Goal: Task Accomplishment & Management: Complete application form

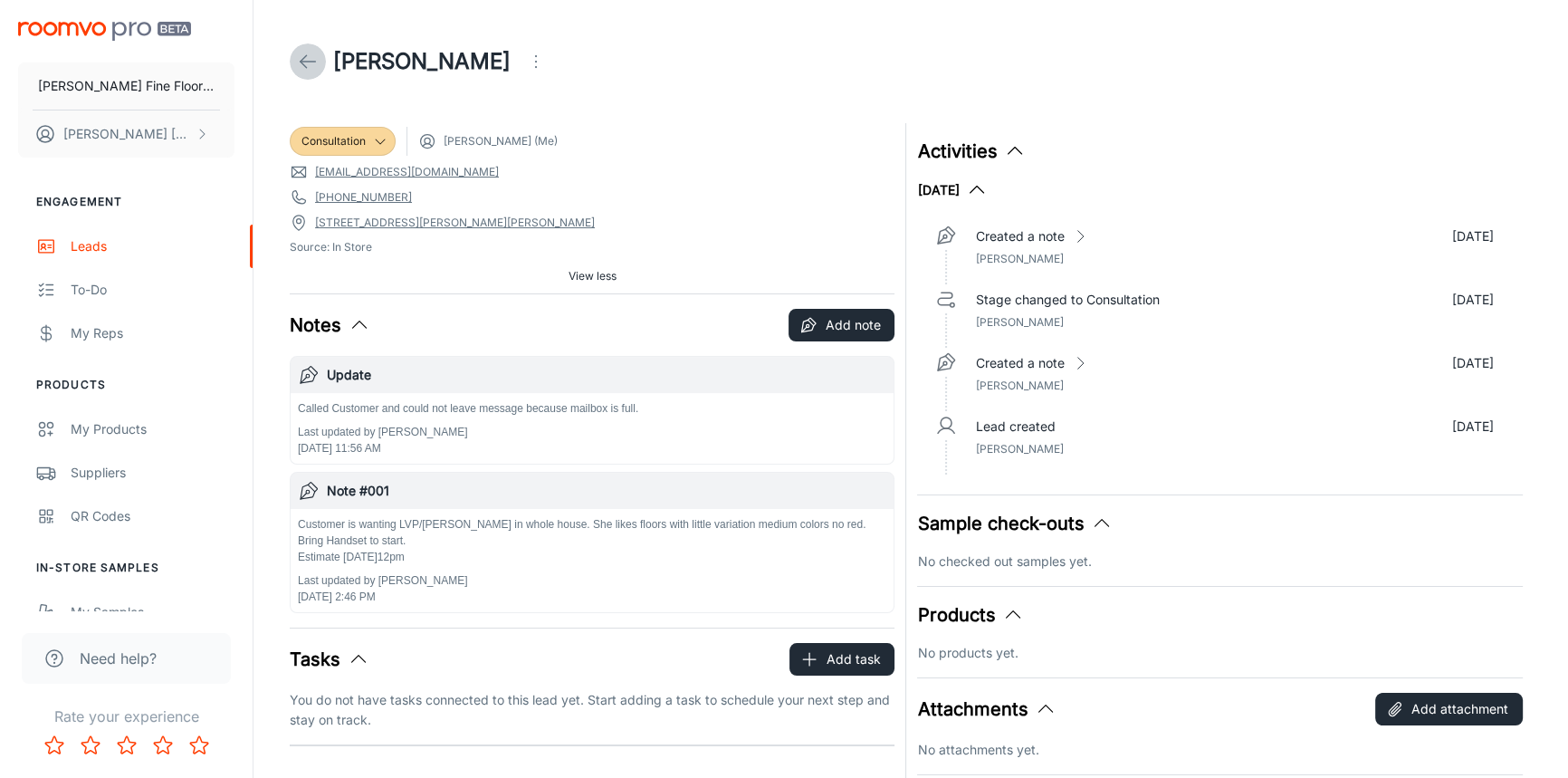
click at [308, 58] on icon at bounding box center [307, 61] width 22 height 22
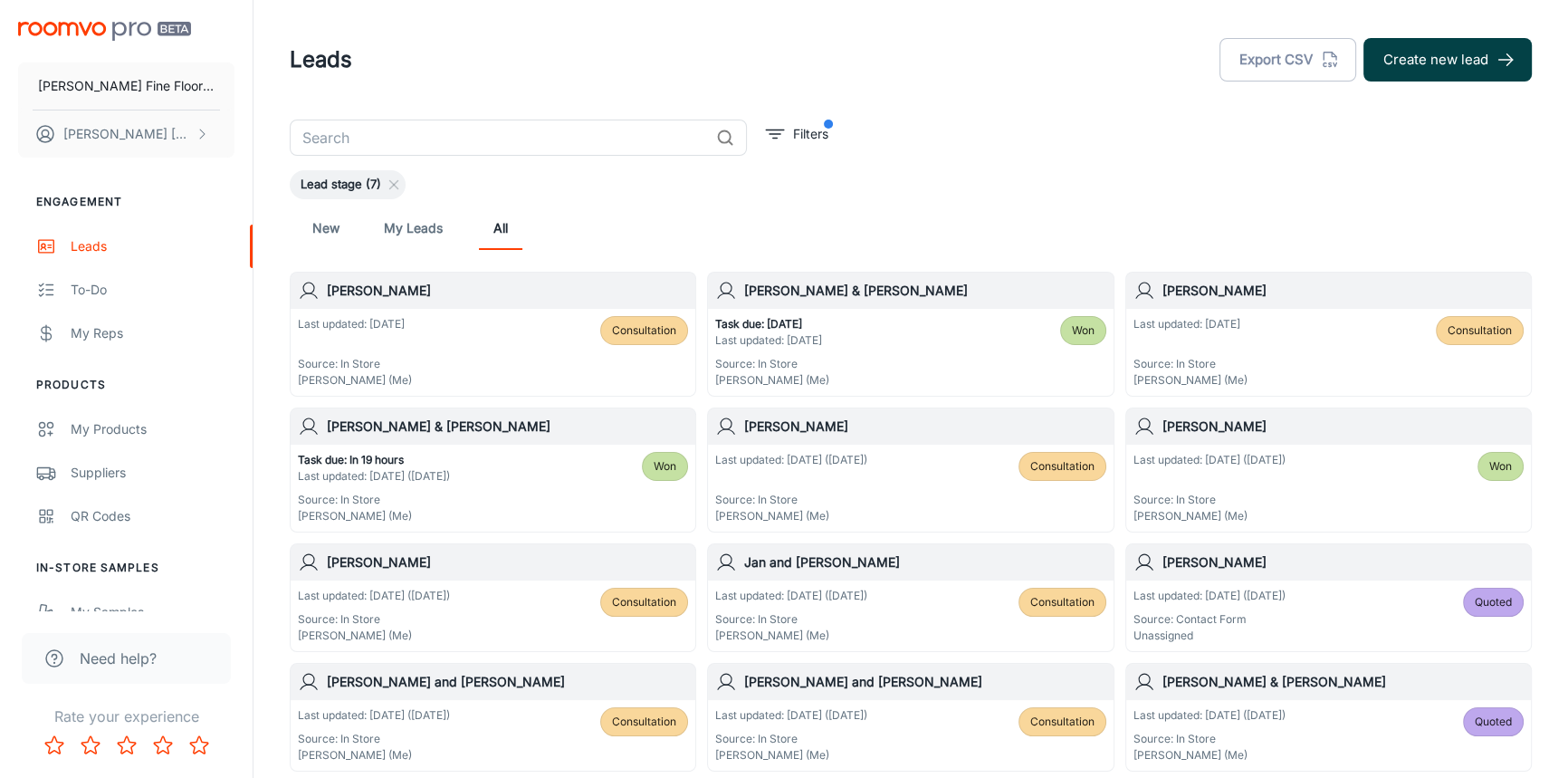
click at [1414, 74] on button "Create new lead" at bounding box center [1447, 59] width 169 height 43
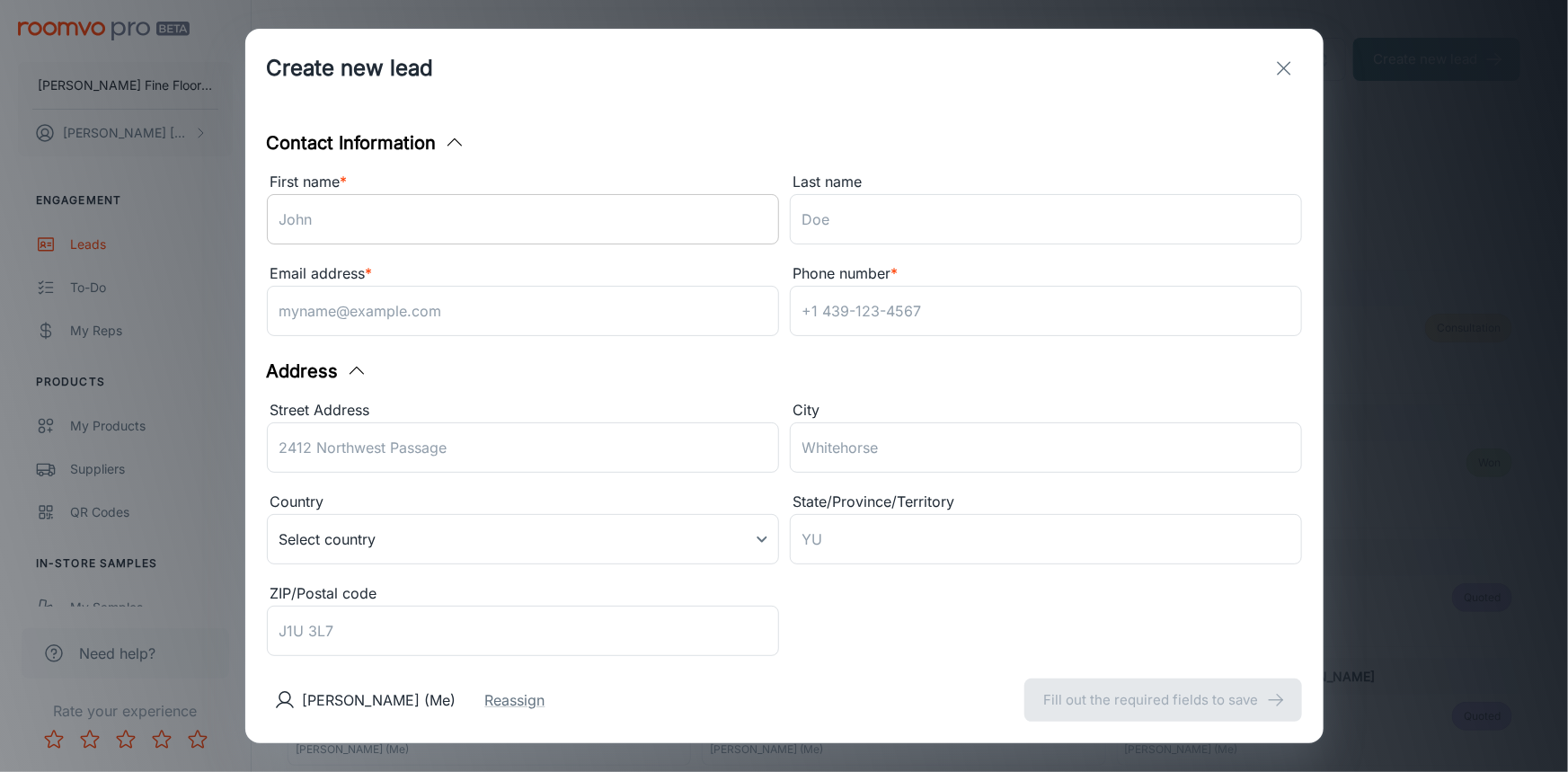
click at [487, 217] on input "First name *" at bounding box center [523, 220] width 512 height 50
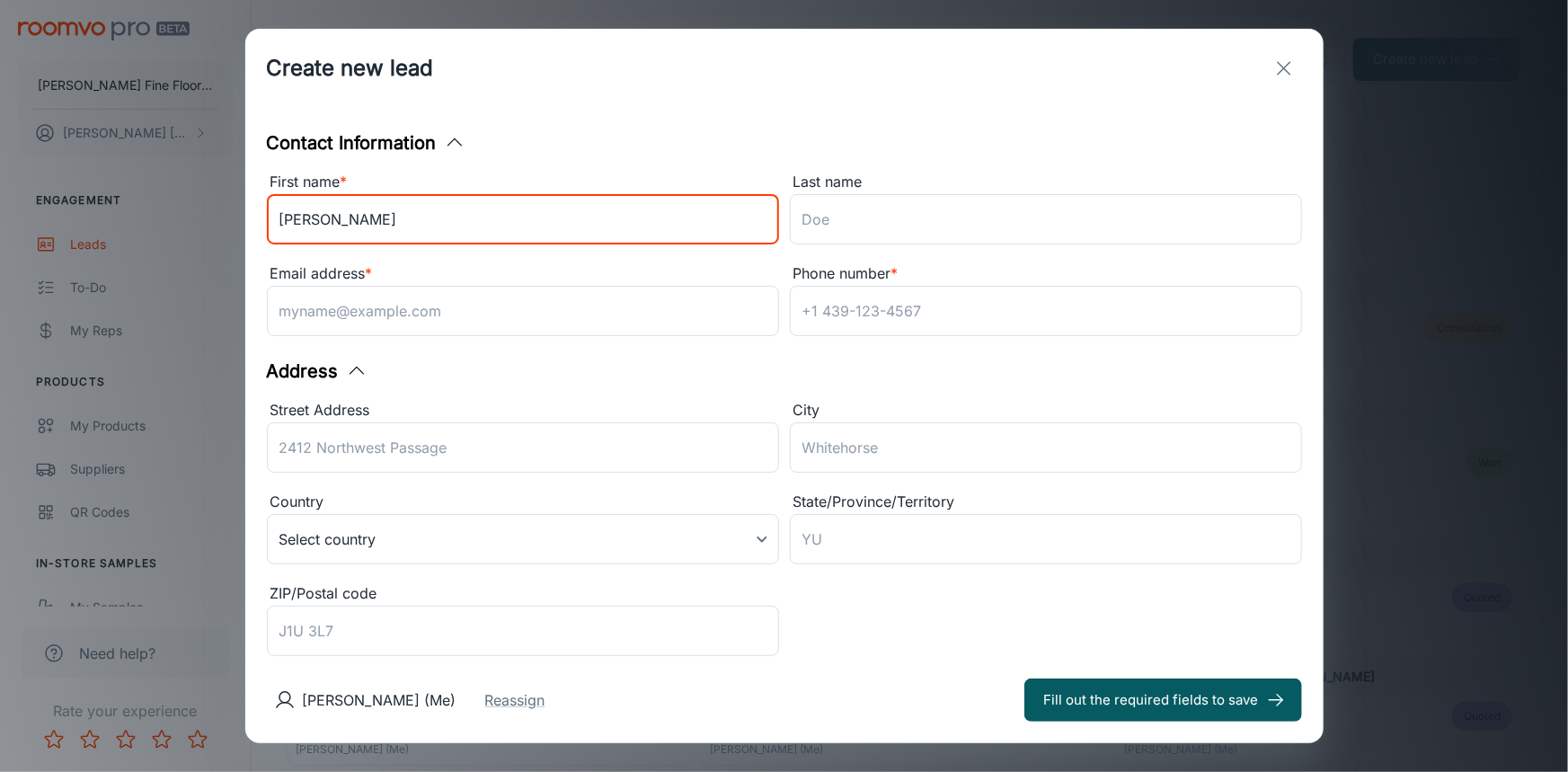
type input "[PERSON_NAME]"
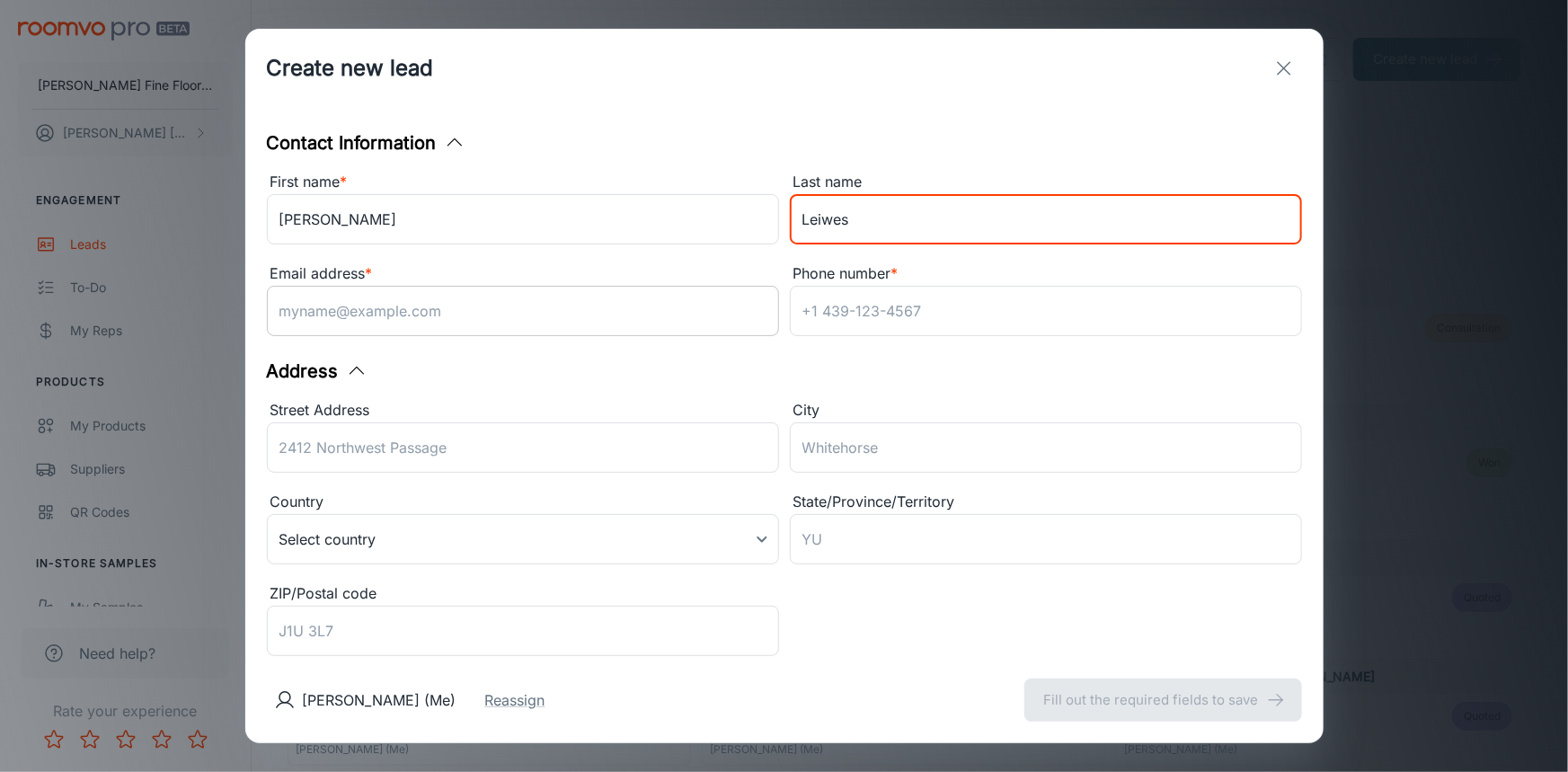
type input "Leiwes"
click at [432, 312] on input "Email address *" at bounding box center [523, 311] width 512 height 50
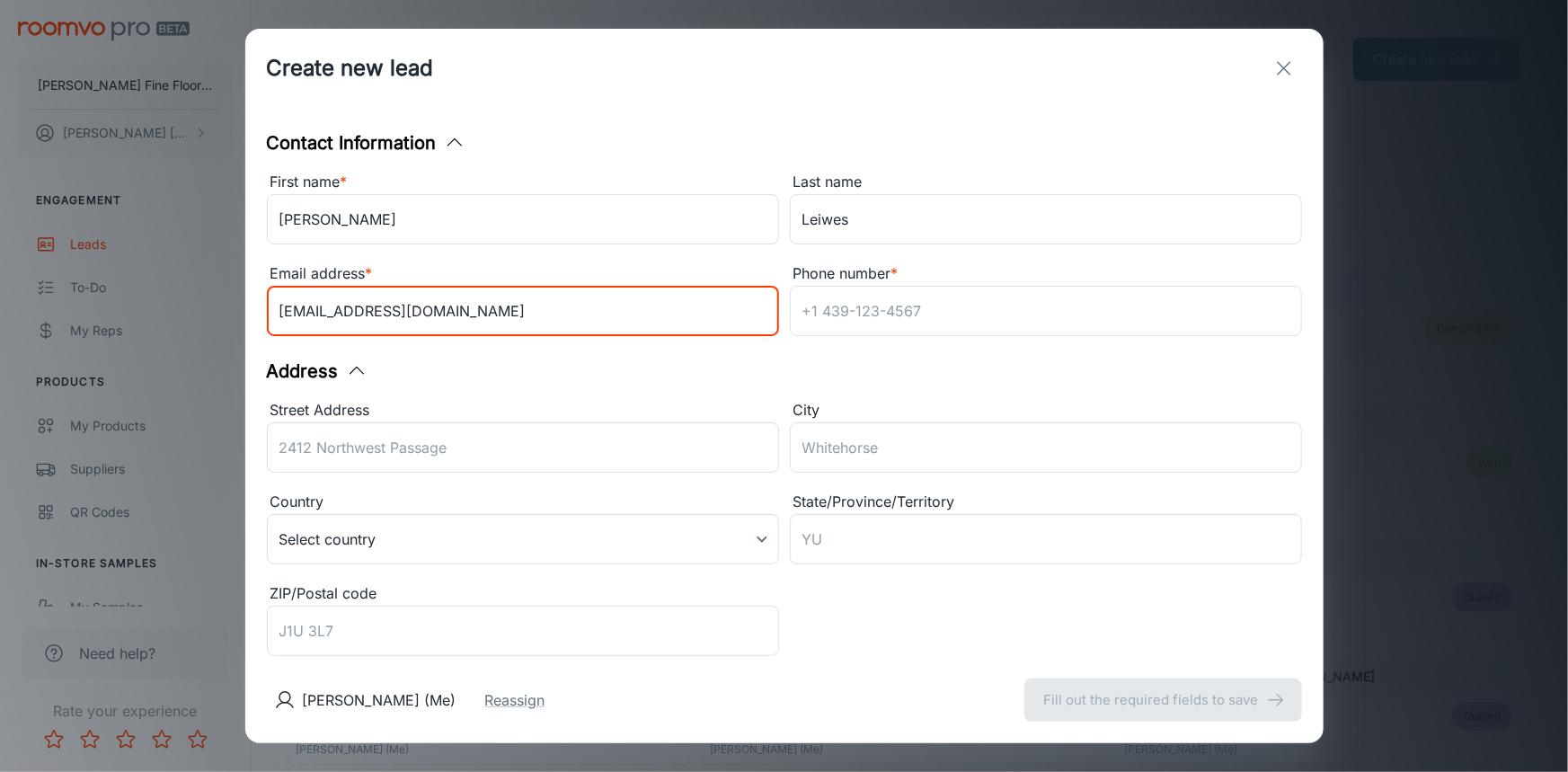
type input "[EMAIL_ADDRESS][DOMAIN_NAME]"
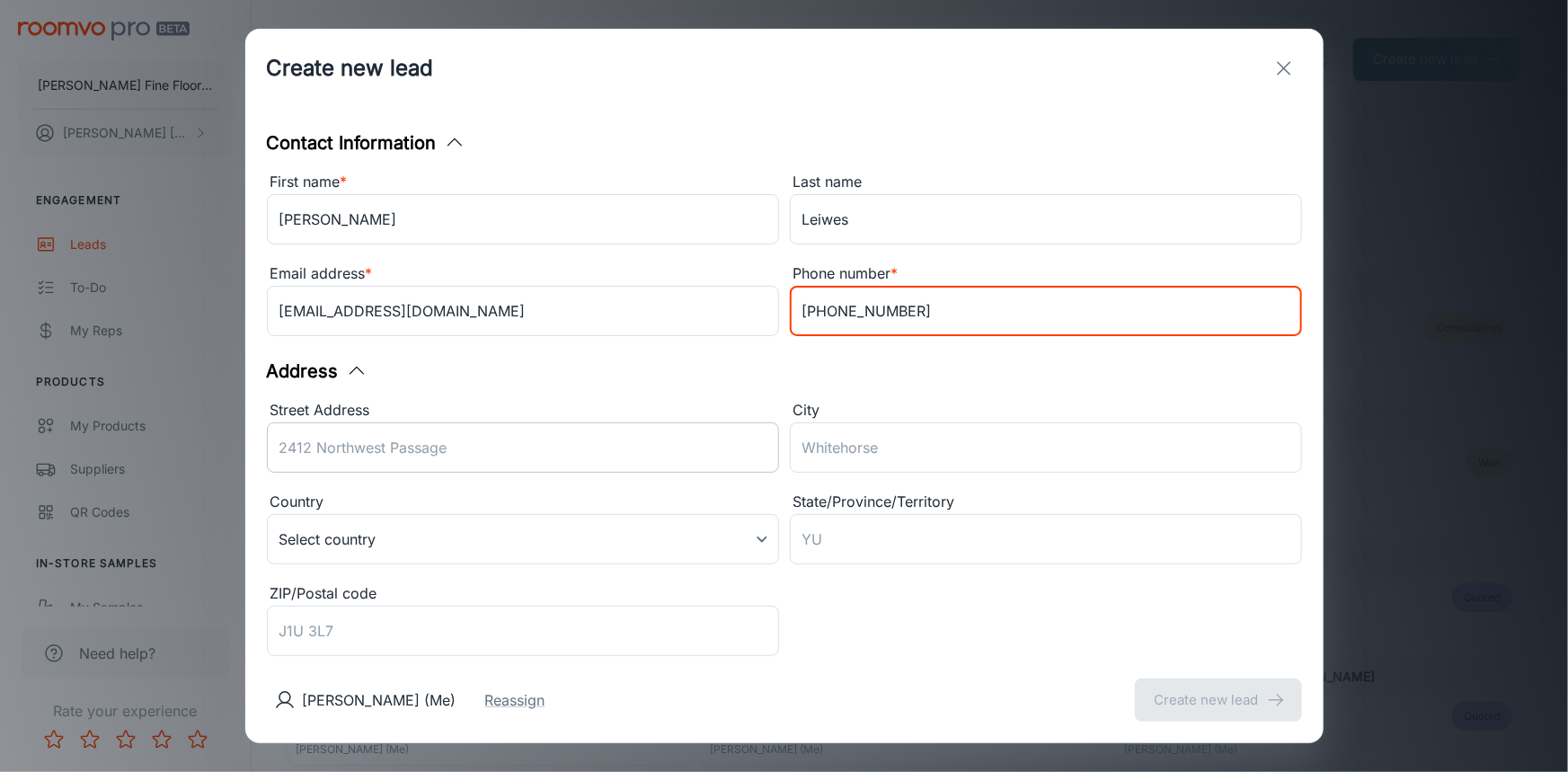
type input "[PHONE_NUMBER]"
click at [496, 446] on input "Street Address" at bounding box center [523, 448] width 512 height 50
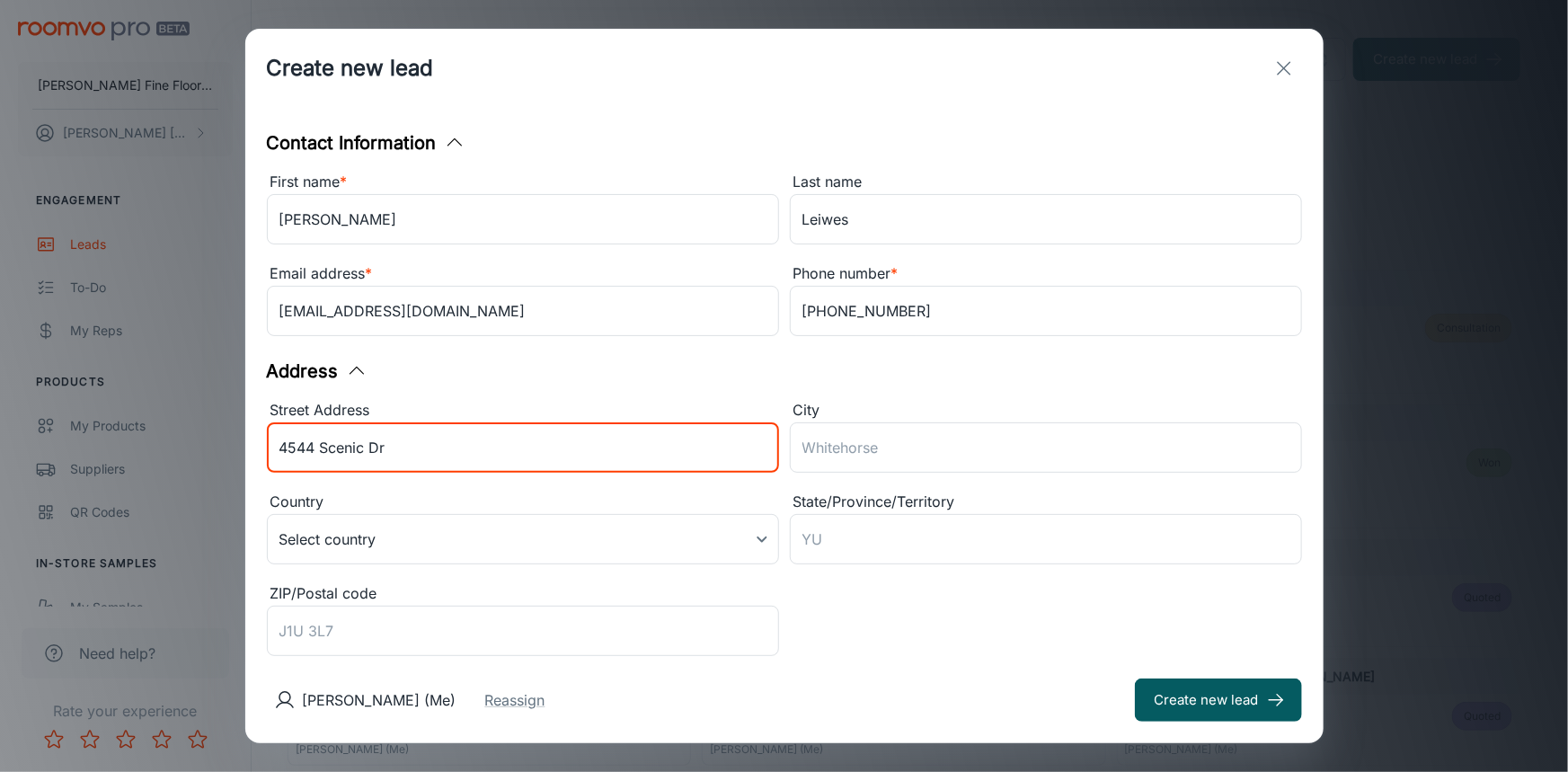
type input "4544 Scenic Dr"
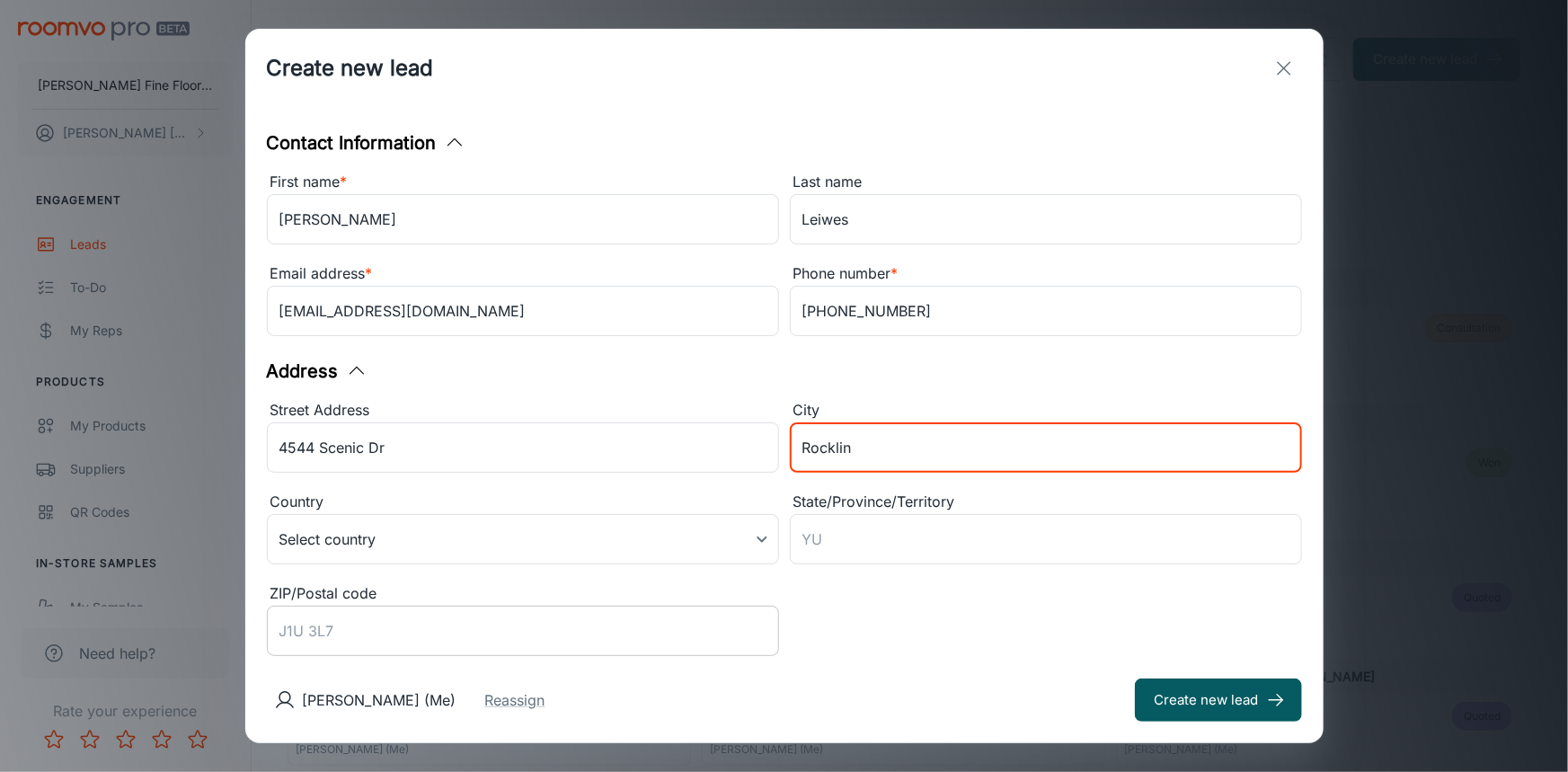
type input "Rocklin"
click at [344, 648] on input "ZIP/Postal code" at bounding box center [523, 631] width 512 height 50
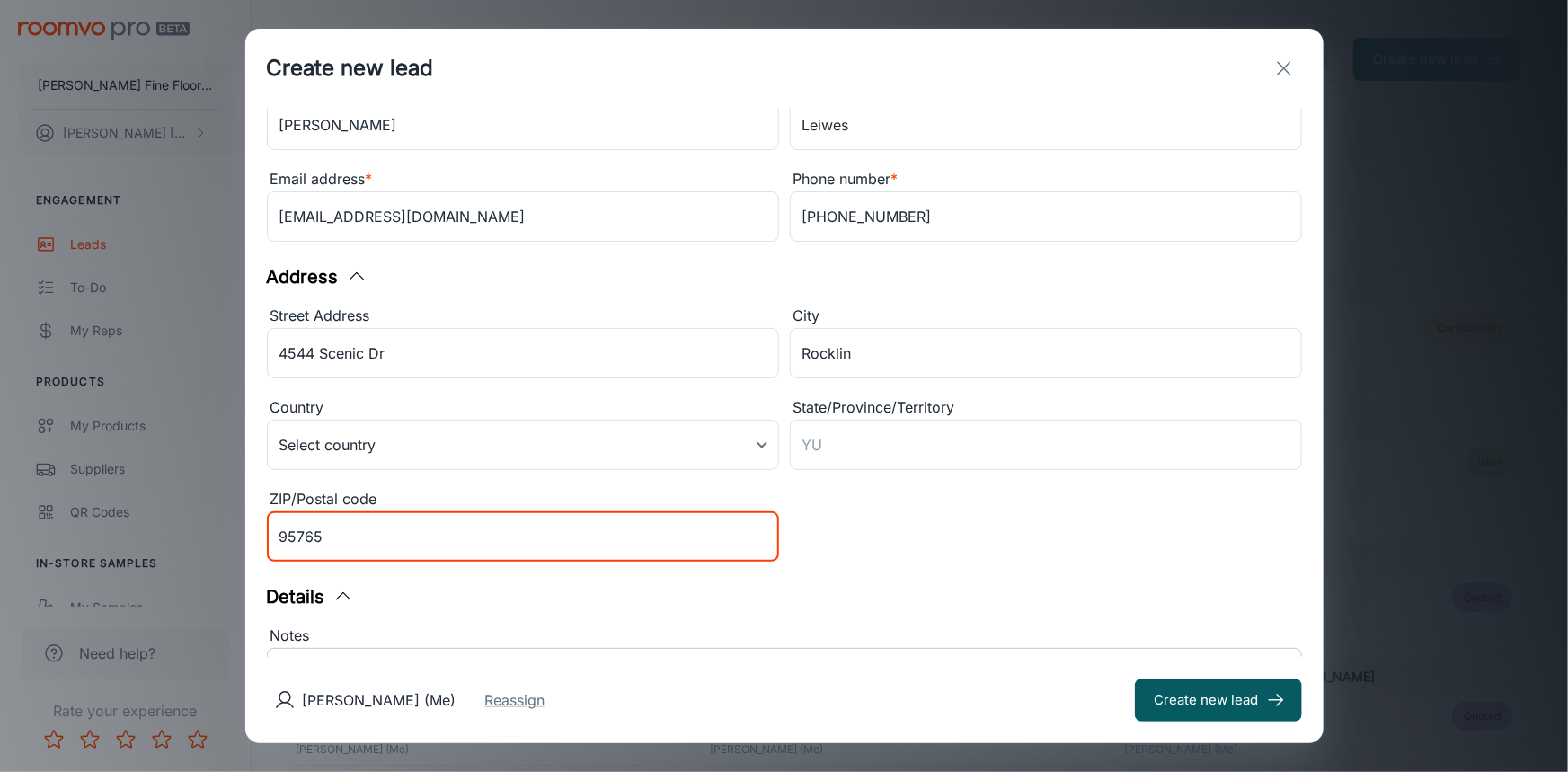
scroll to position [326, 0]
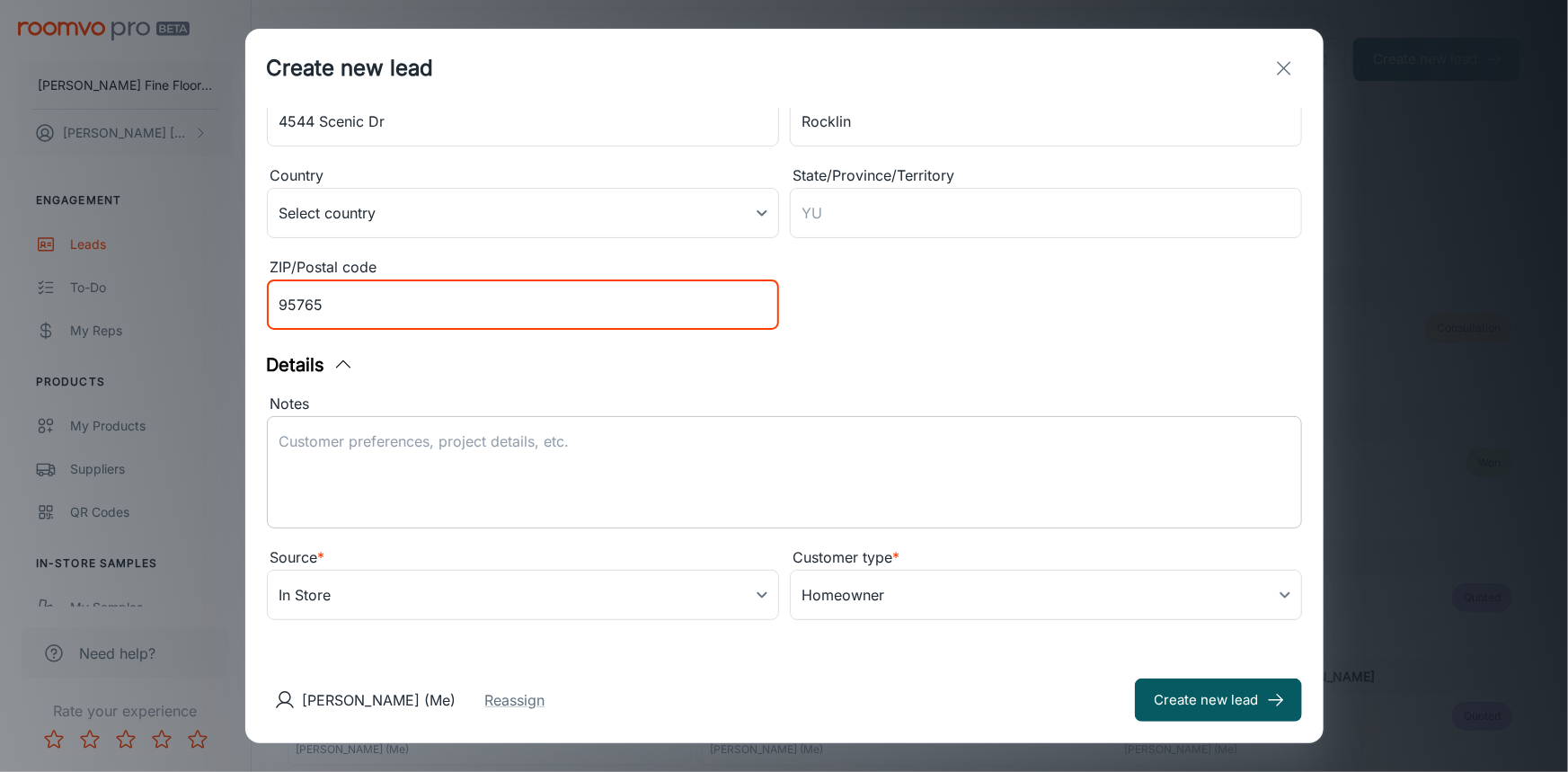
type input "95765"
click at [655, 437] on textarea "Notes" at bounding box center [784, 472] width 1010 height 82
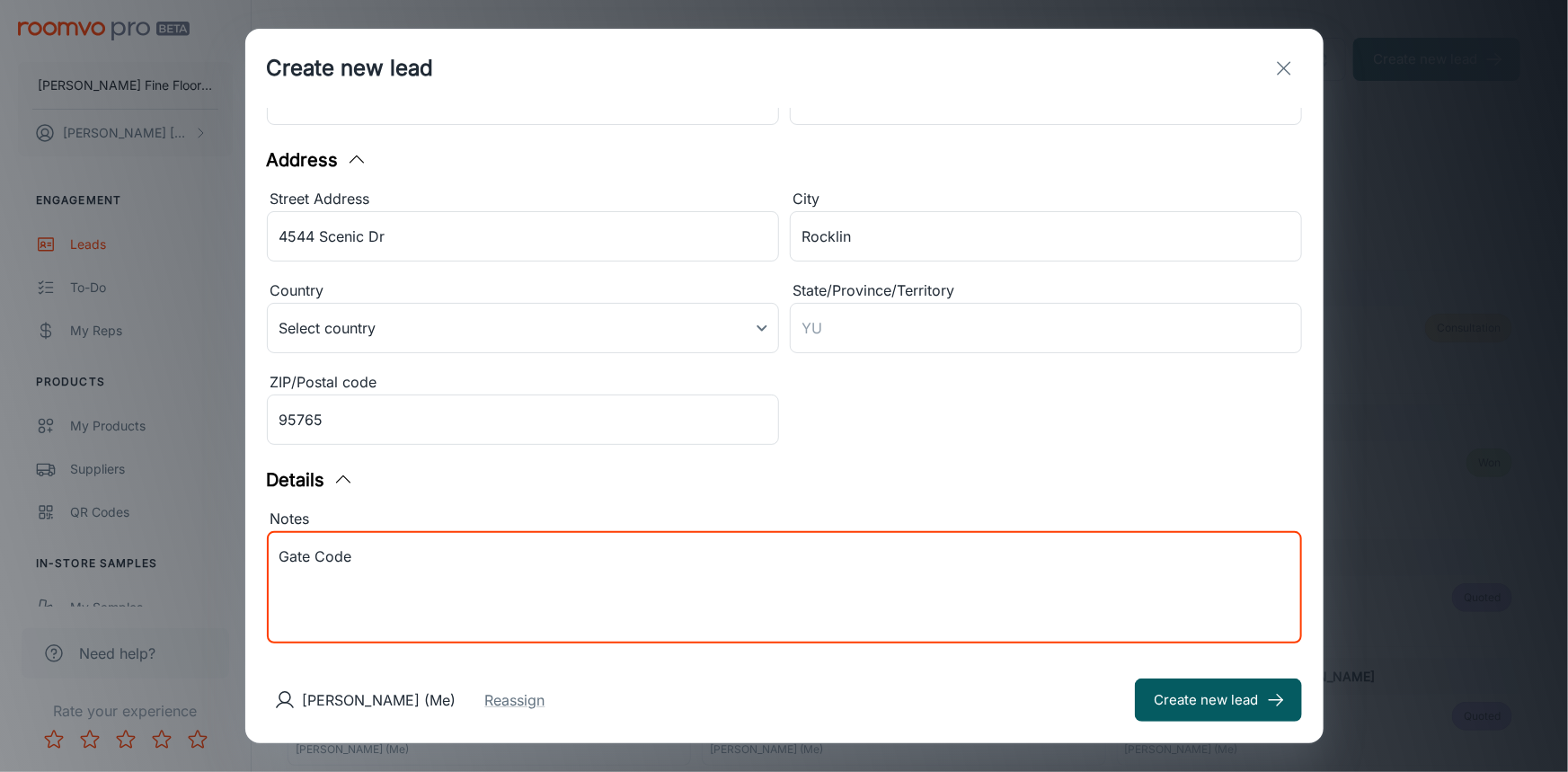
scroll to position [163, 0]
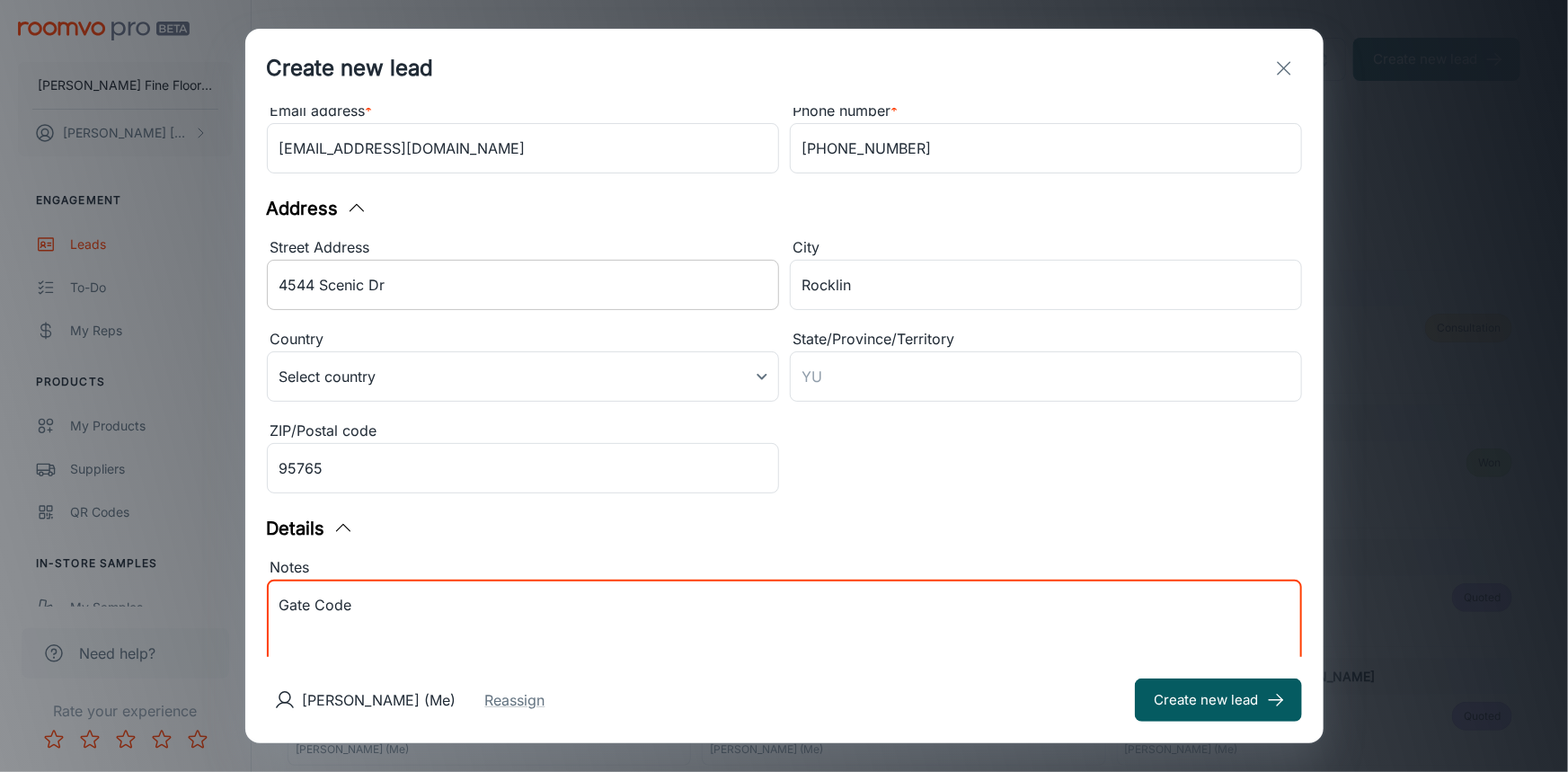
type textarea "Gate Code"
click at [508, 280] on input "4544 Scenic Dr" at bounding box center [523, 285] width 512 height 50
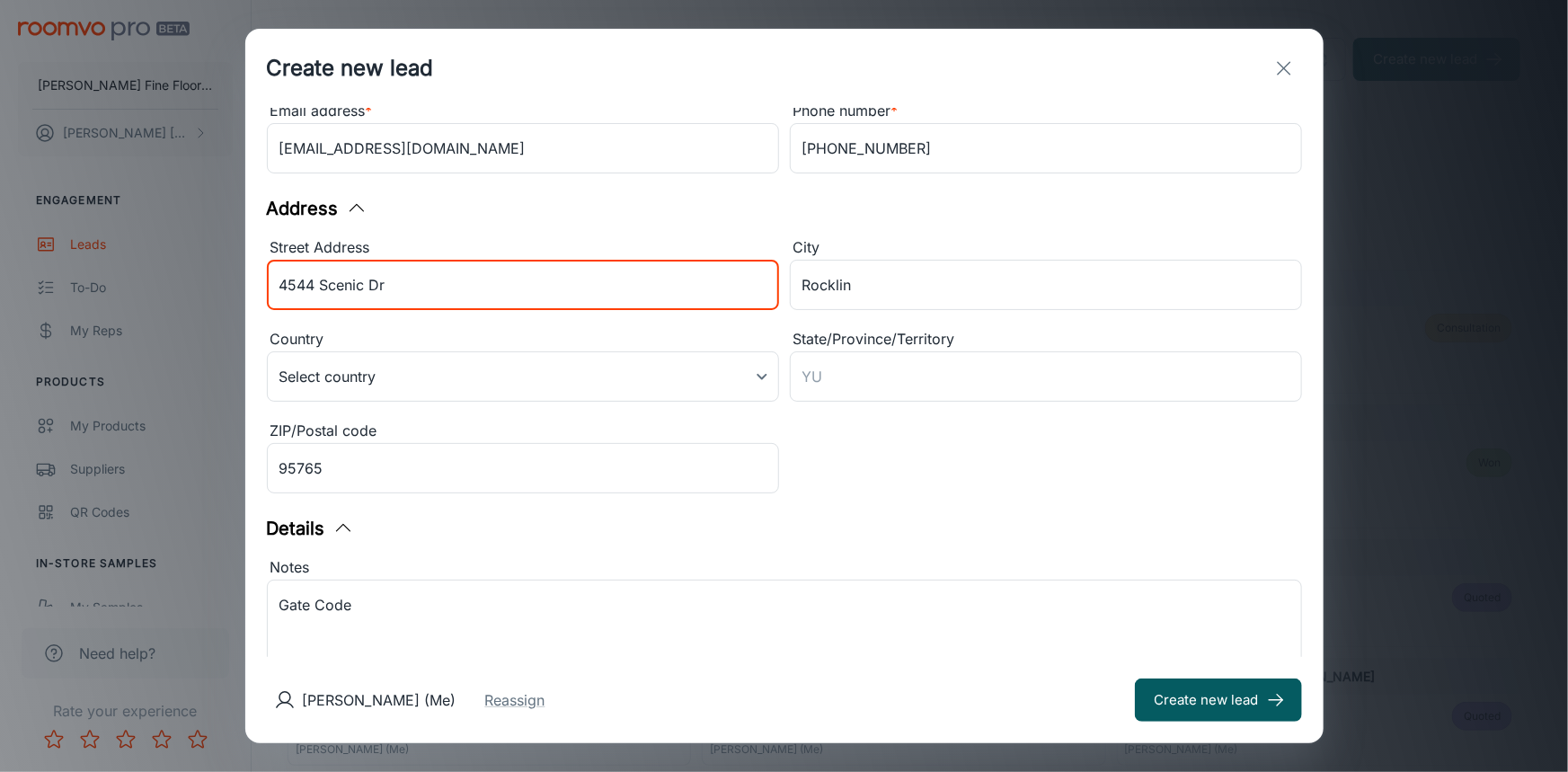
type input "4544 Scenic Dr"
drag, startPoint x: 514, startPoint y: 279, endPoint x: 410, endPoint y: 608, distance: 345.0
click at [408, 609] on textarea "Gate Code" at bounding box center [784, 636] width 1010 height 82
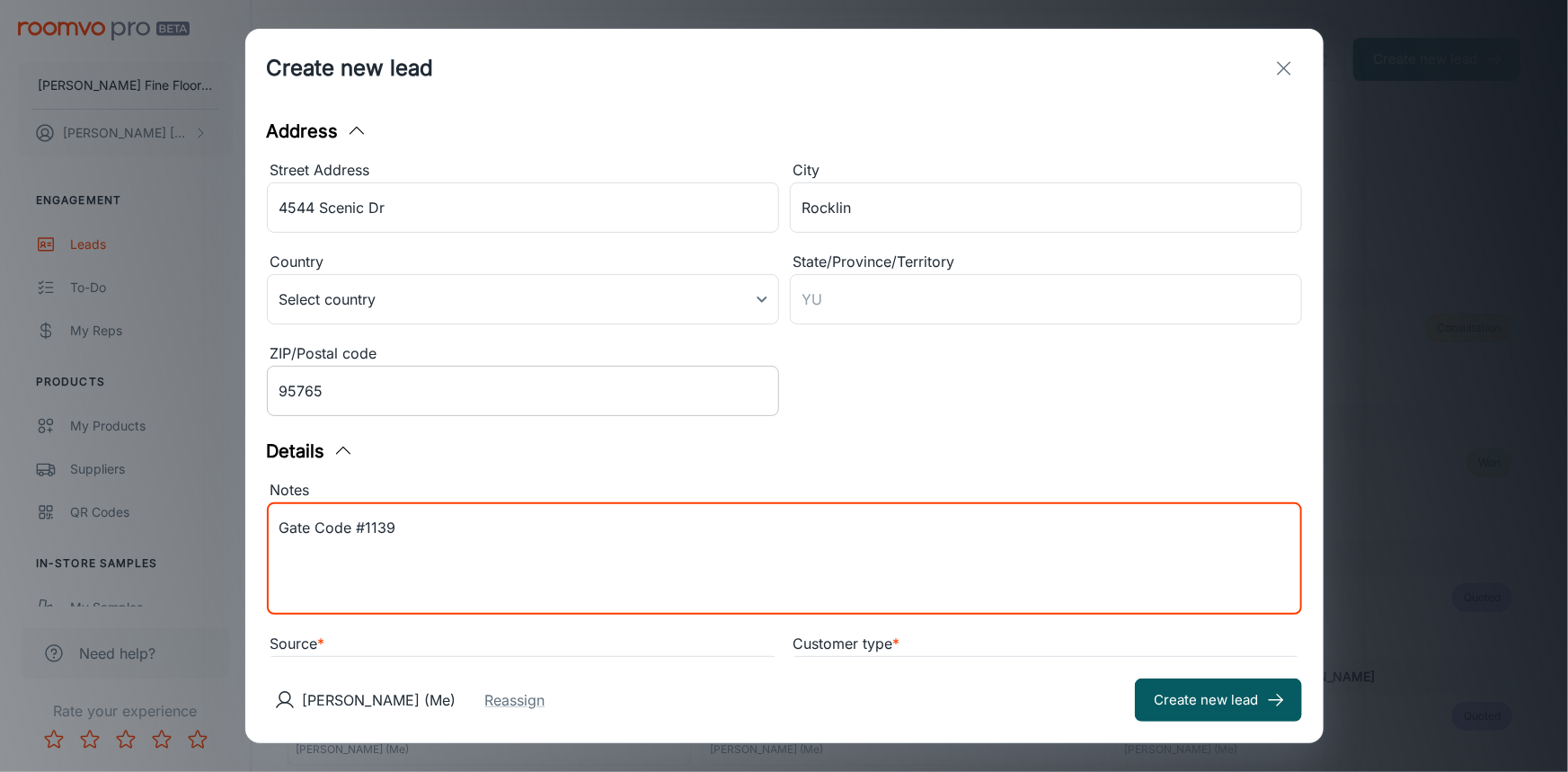
scroll to position [81, 0]
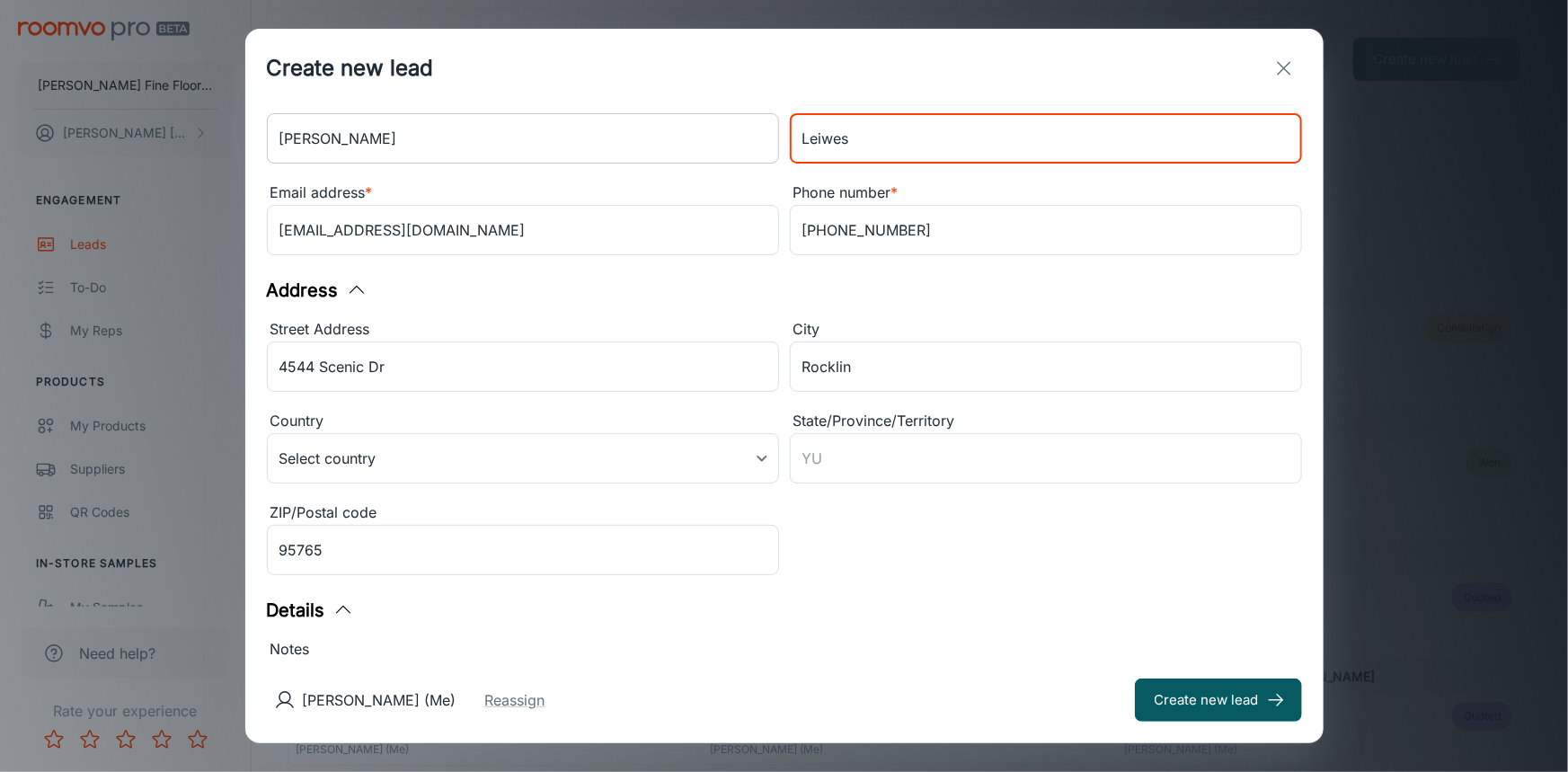
drag, startPoint x: 847, startPoint y: 143, endPoint x: 724, endPoint y: 156, distance: 123.7
click at [726, 156] on div "First name * [PERSON_NAME] ​ Last name [PERSON_NAME] ​ Email address * [EMAIL_A…" at bounding box center [779, 171] width 1046 height 183
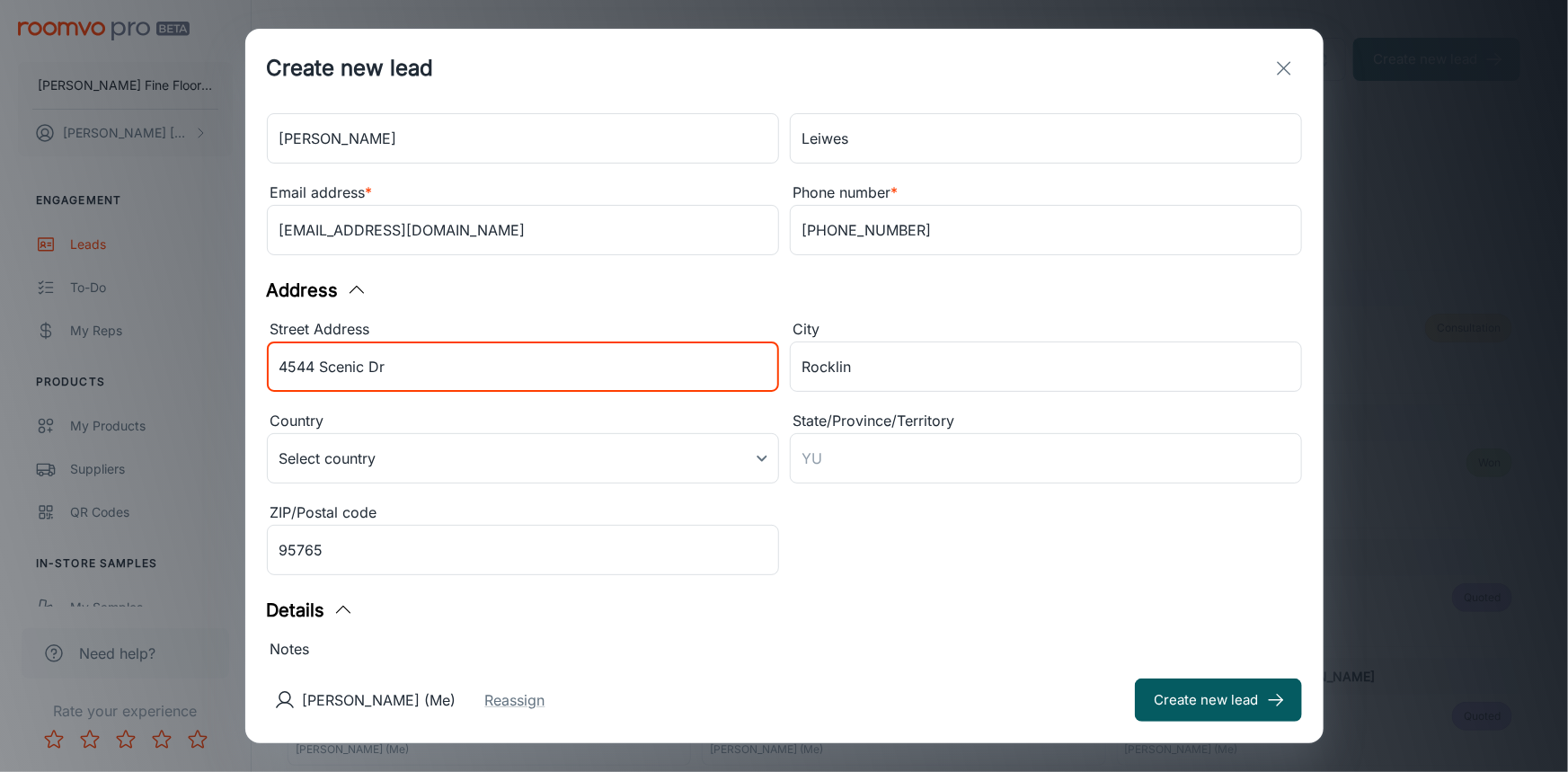
drag, startPoint x: 373, startPoint y: 378, endPoint x: 196, endPoint y: 389, distance: 177.3
click at [196, 389] on div "Create new lead Contact Information First name * [PERSON_NAME] ​ Last name [PER…" at bounding box center [784, 386] width 1568 height 772
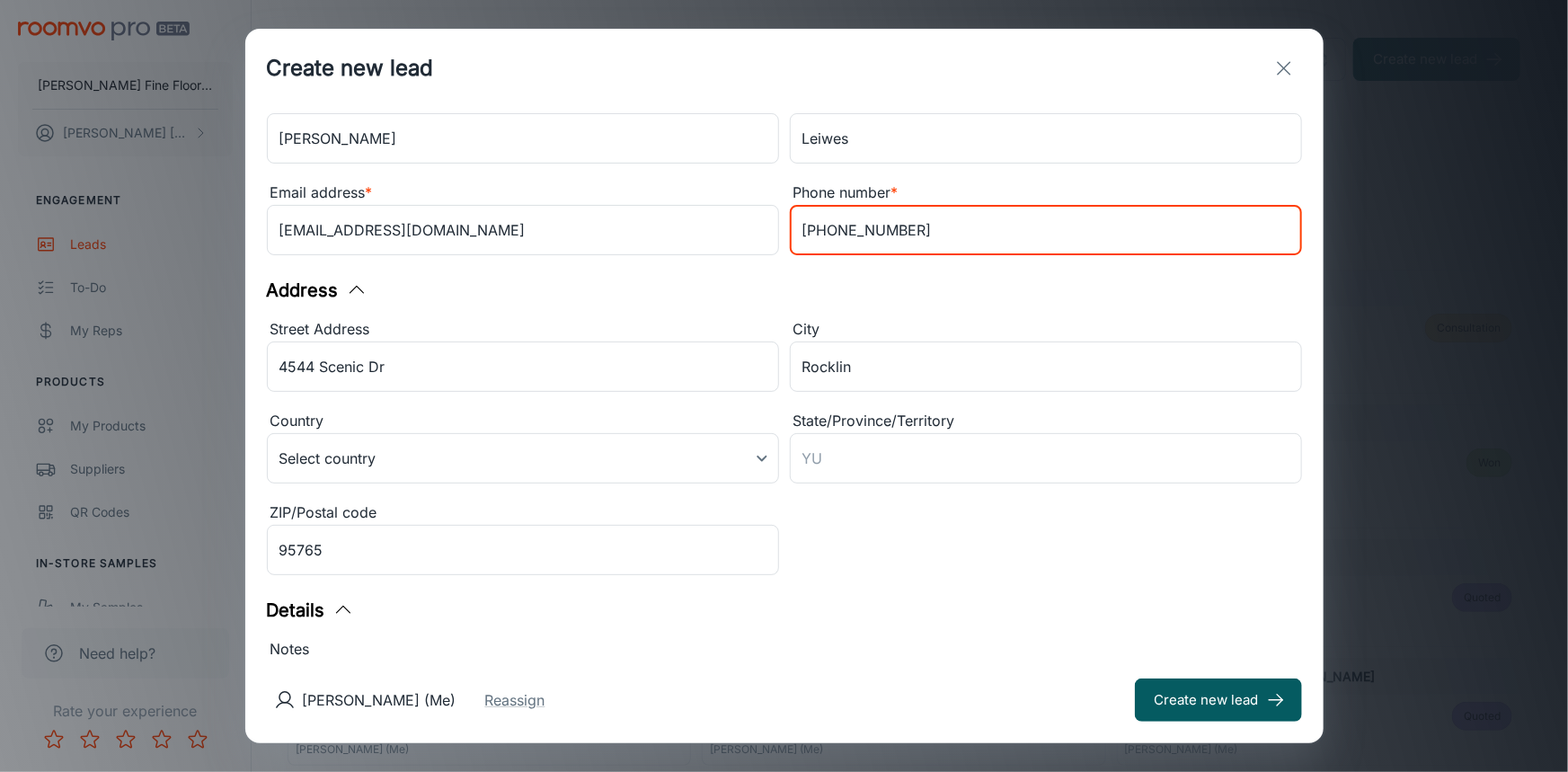
drag, startPoint x: 903, startPoint y: 231, endPoint x: 689, endPoint y: 259, distance: 215.8
click at [691, 259] on div "First name * [PERSON_NAME] ​ Last name [PERSON_NAME] ​ Email address * [EMAIL_A…" at bounding box center [779, 171] width 1046 height 183
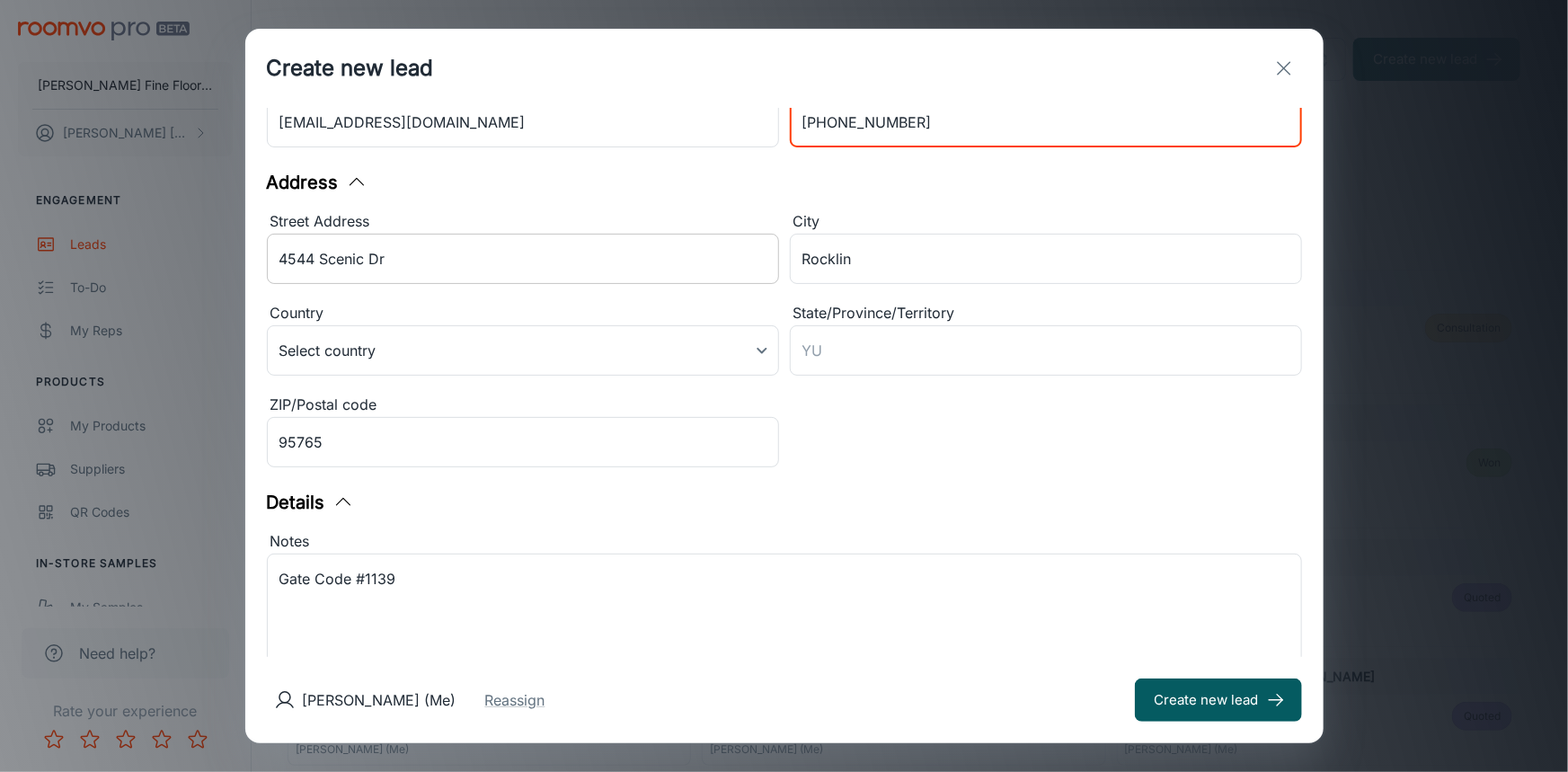
scroll to position [333, 0]
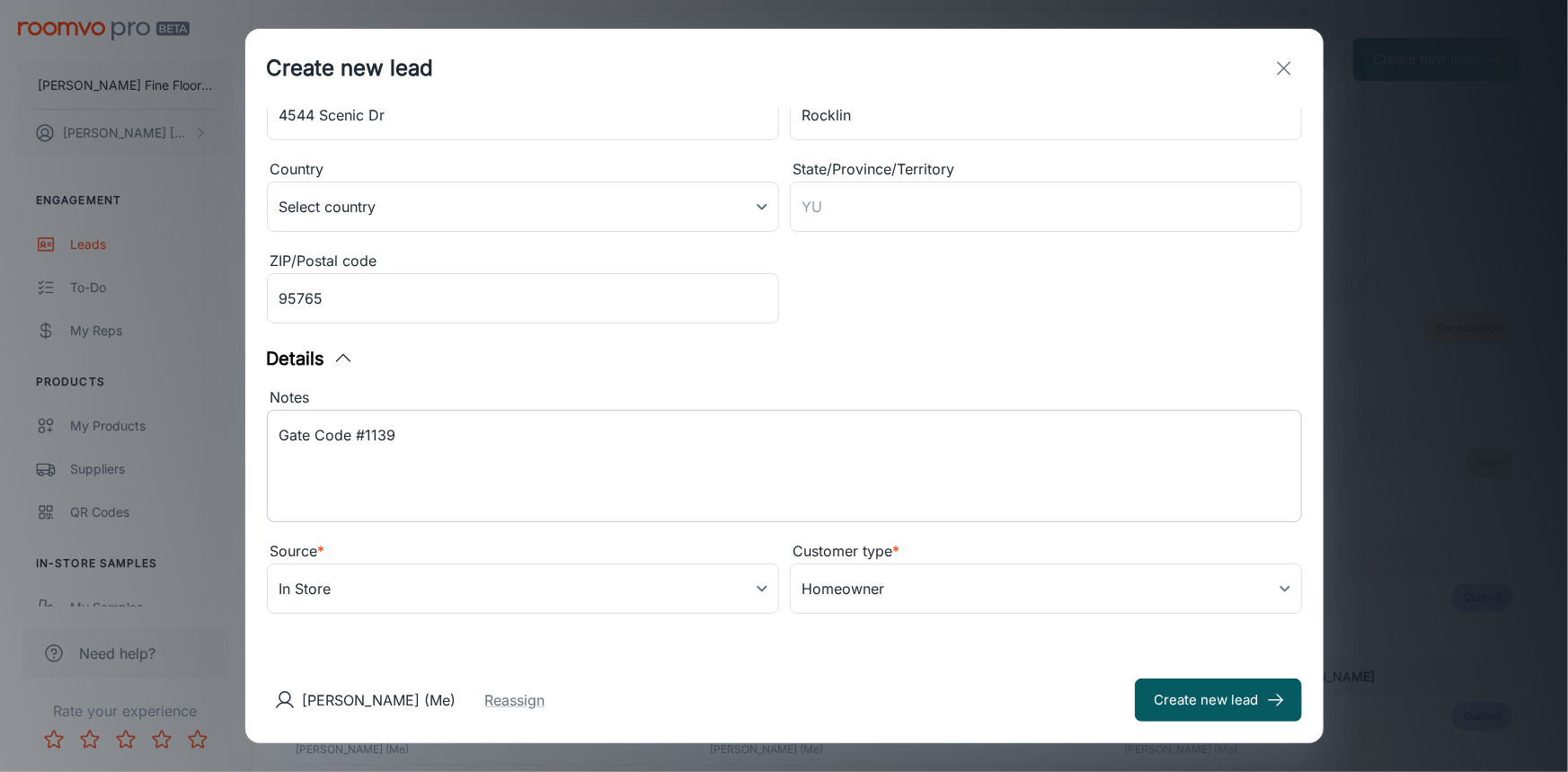
click at [290, 457] on textarea "Gate Code #1139" at bounding box center [784, 466] width 1010 height 82
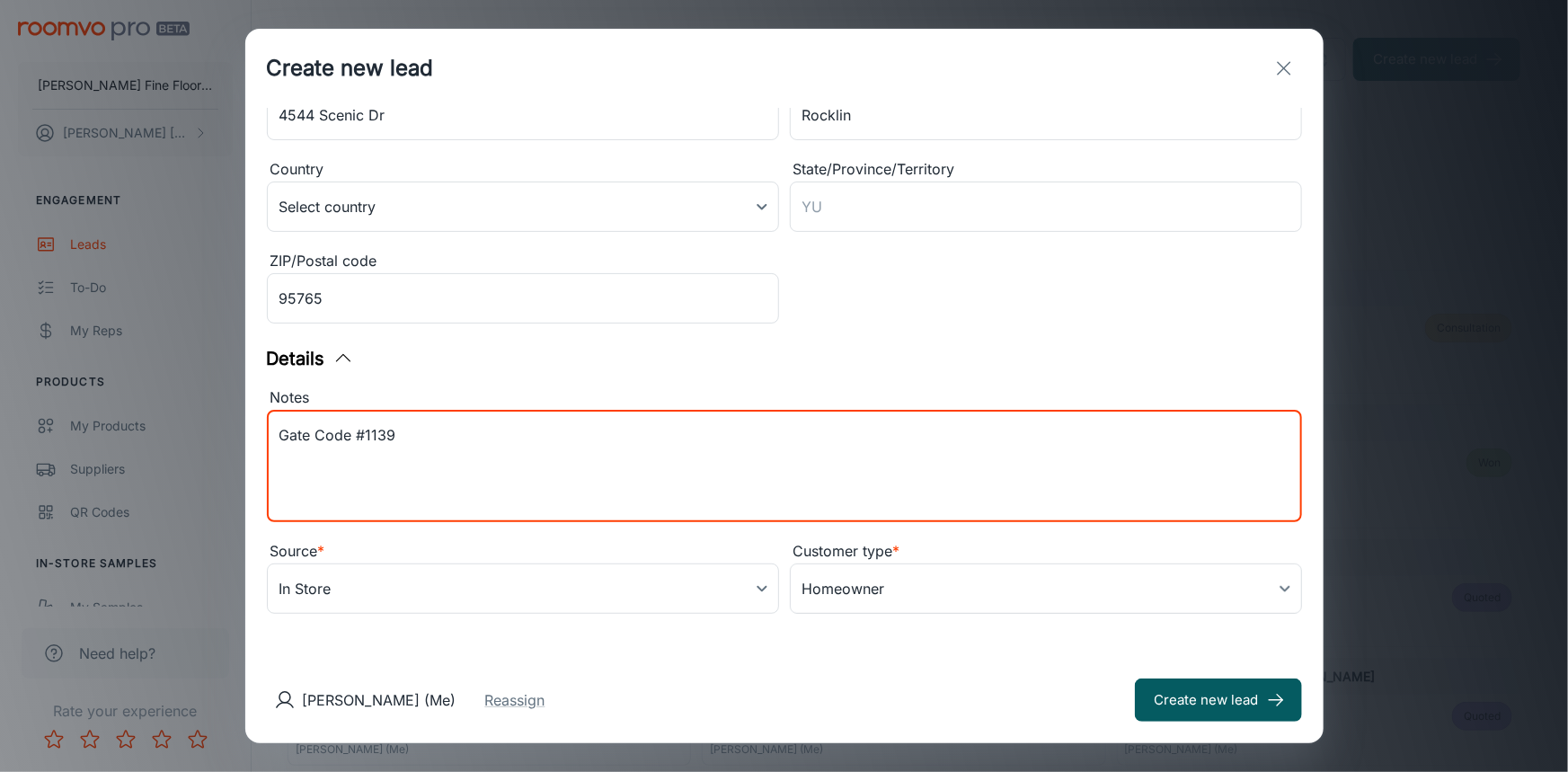
click at [435, 458] on textarea "Gate Code #1139" at bounding box center [784, 466] width 1010 height 82
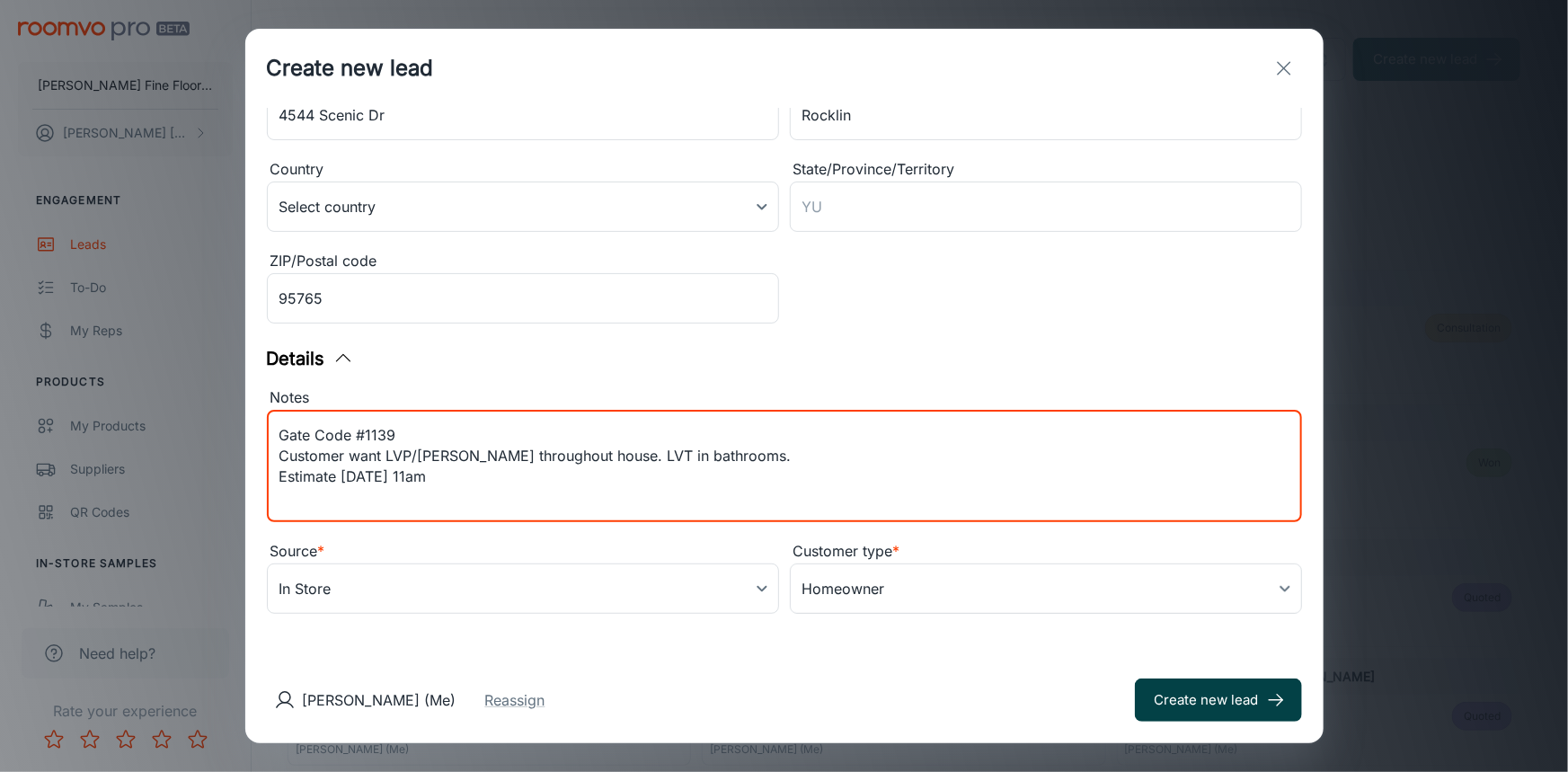
type textarea "Gate Code #1139 Customer want LVP/[PERSON_NAME] throughout house. LVT in bathro…"
click at [1220, 708] on button "Create new lead" at bounding box center [1218, 700] width 167 height 43
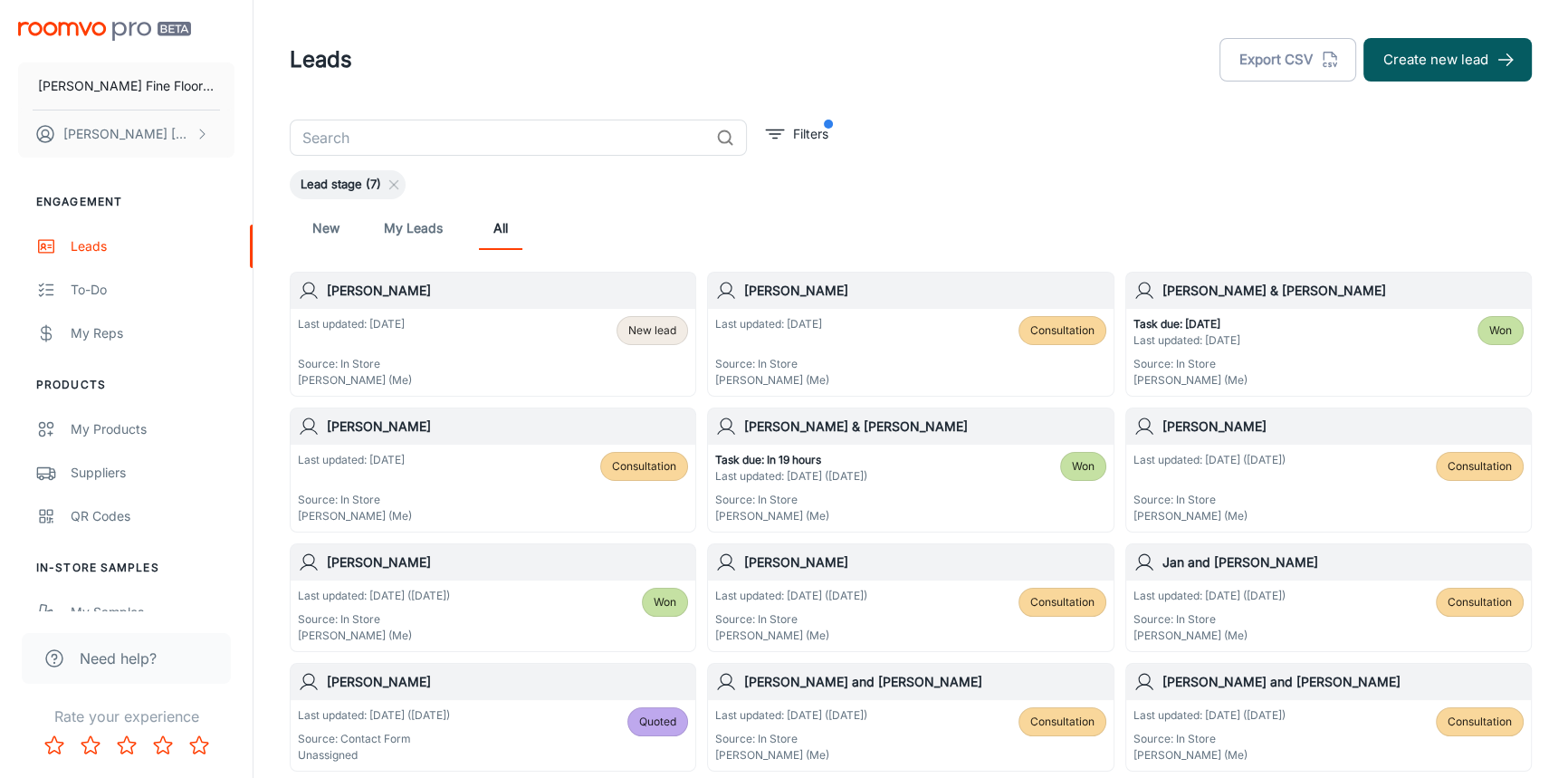
click at [490, 300] on div "[PERSON_NAME]" at bounding box center [493, 290] width 405 height 36
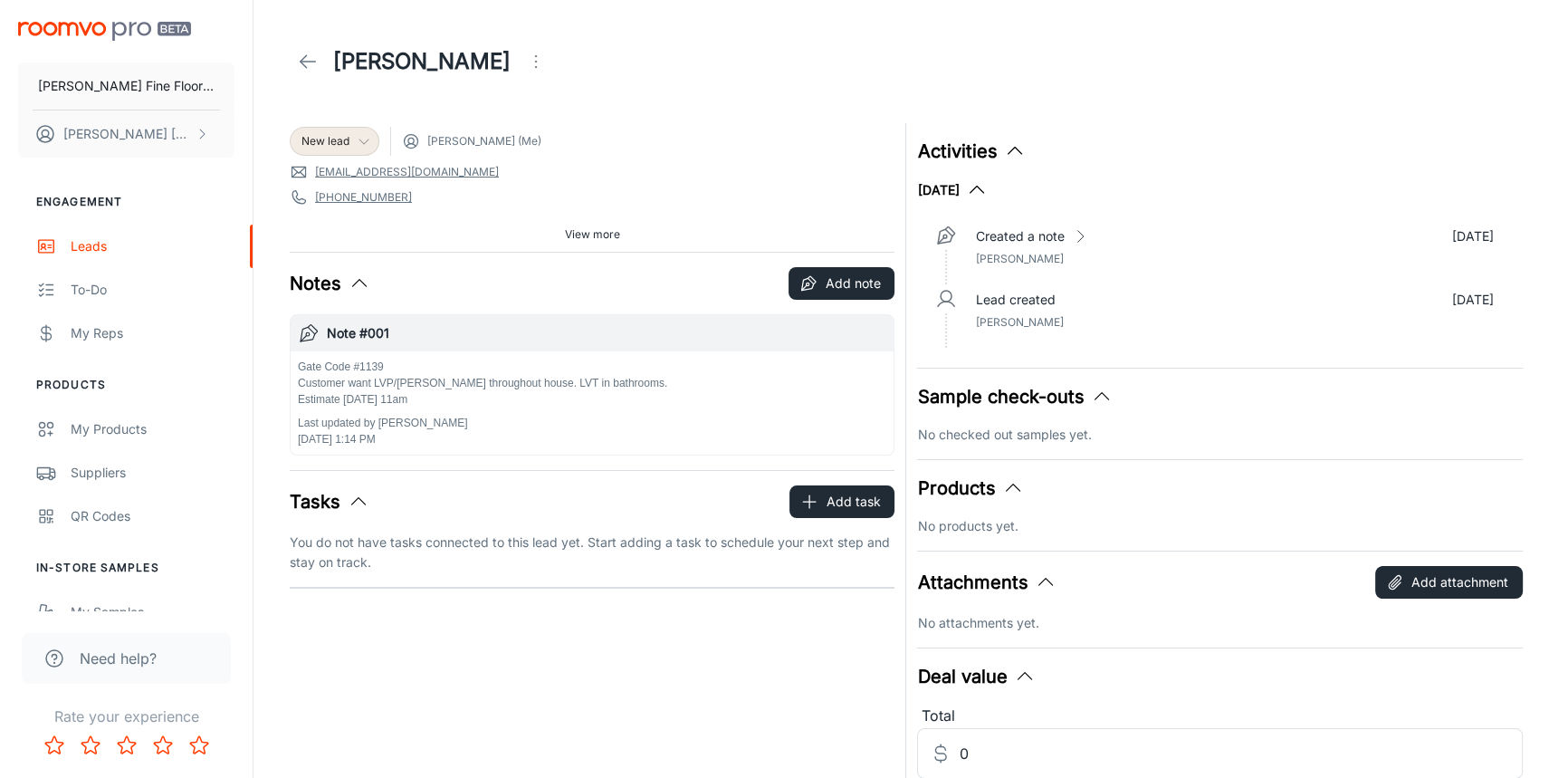
click at [371, 139] on span "New lead" at bounding box center [334, 140] width 88 height 16
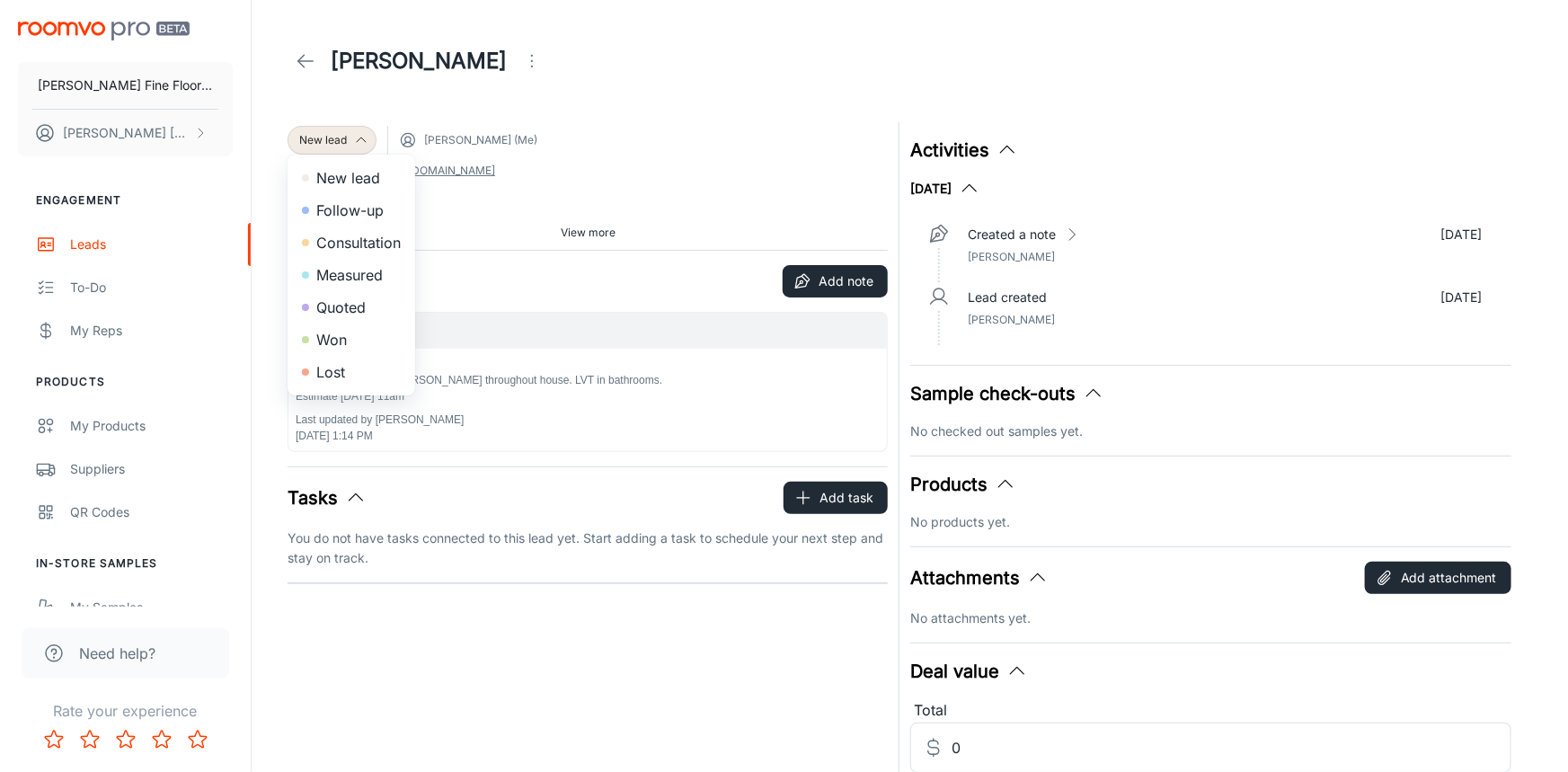
click at [366, 246] on li "Consultation" at bounding box center [352, 242] width 127 height 33
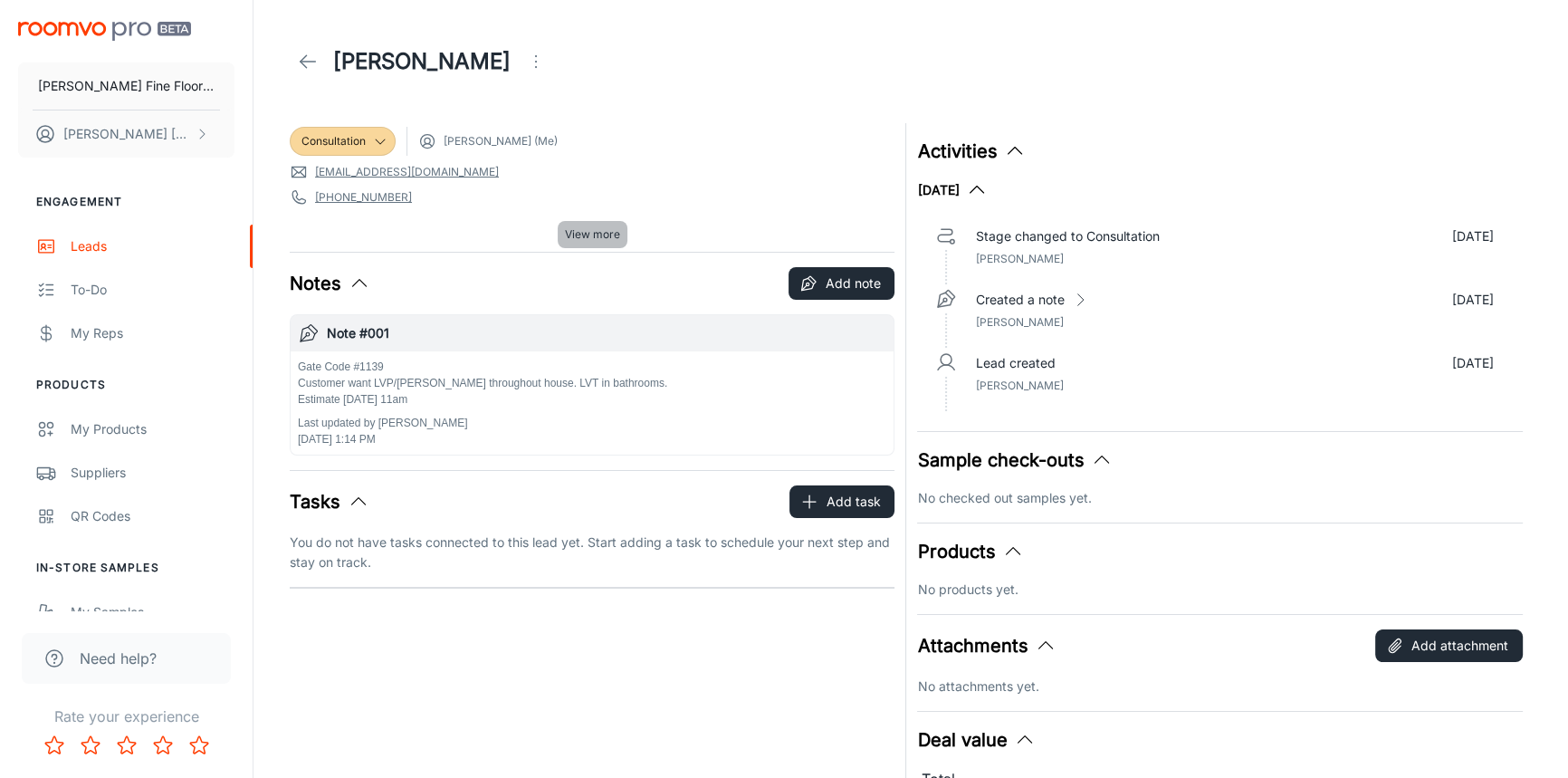
click at [590, 233] on span "View more" at bounding box center [592, 234] width 56 height 16
click at [284, 62] on header "[PERSON_NAME]" at bounding box center [911, 61] width 1285 height 123
click at [310, 62] on icon at bounding box center [307, 61] width 22 height 22
